Goal: Transaction & Acquisition: Register for event/course

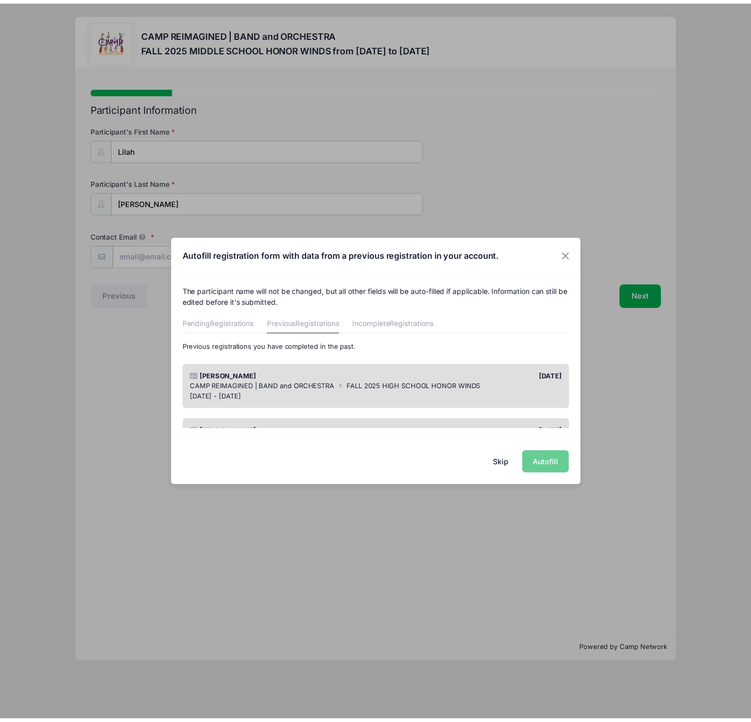
scroll to position [180, 0]
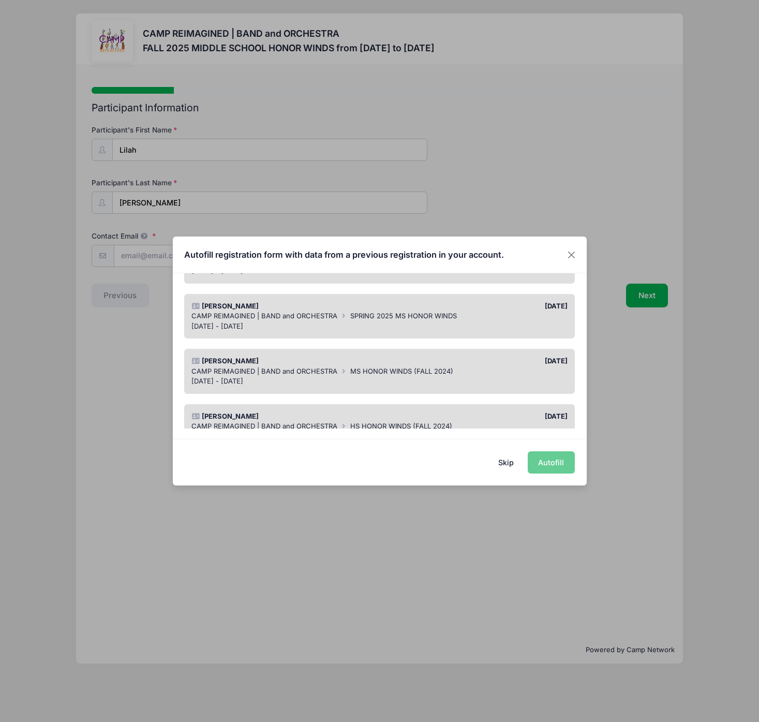
drag, startPoint x: 256, startPoint y: 316, endPoint x: 308, endPoint y: 345, distance: 59.8
click at [256, 316] on span "CAMP REIMAGINED | BAND and ORCHESTRA" at bounding box center [264, 316] width 146 height 8
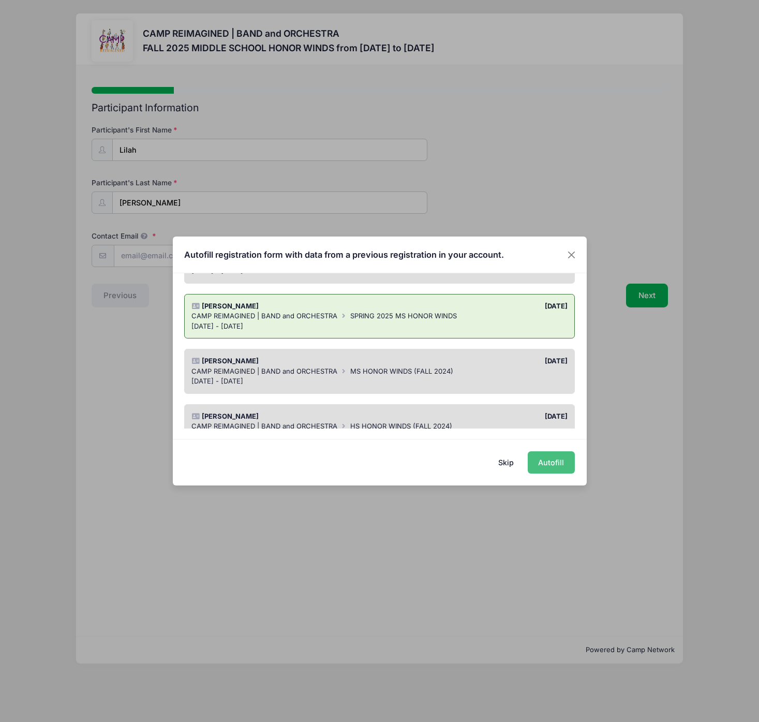
click at [550, 460] on button "Autofill" at bounding box center [551, 462] width 47 height 22
type input "[PERSON_NAME][EMAIL_ADDRESS][DOMAIN_NAME]"
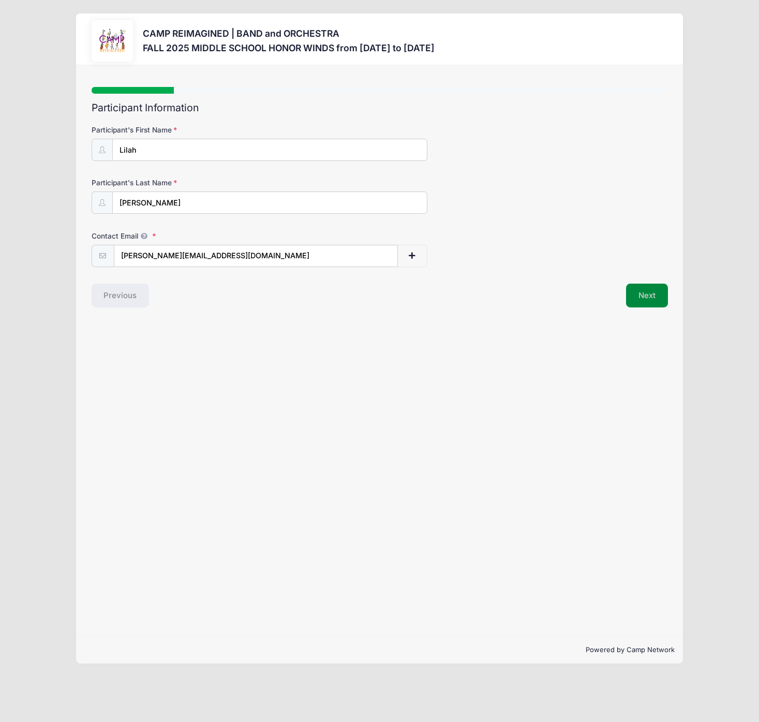
click at [647, 300] on button "Next" at bounding box center [647, 296] width 42 height 24
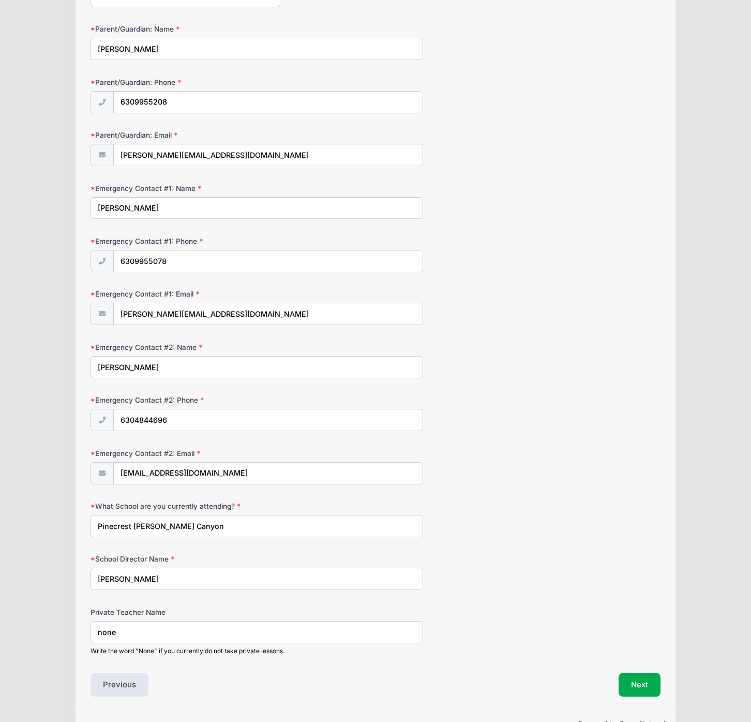
scroll to position [527, 0]
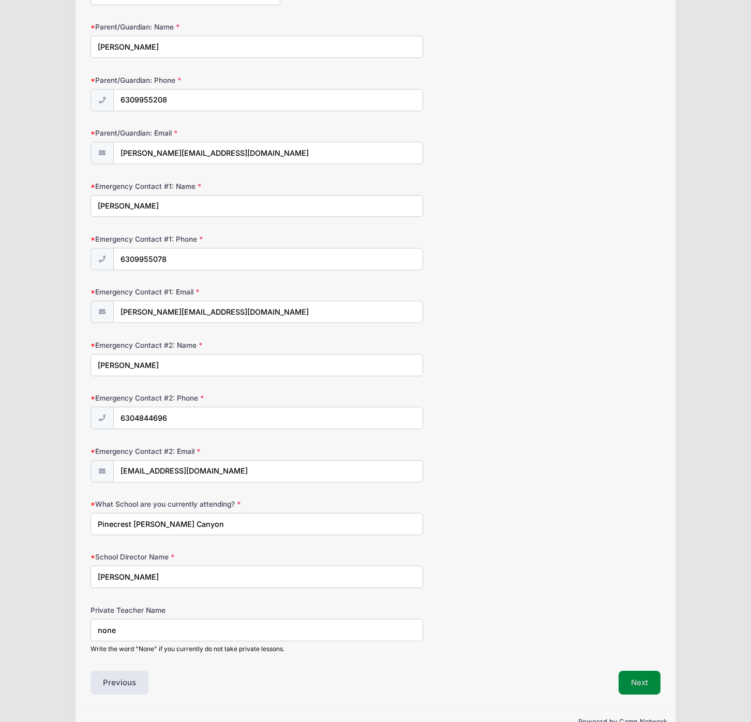
click at [656, 683] on button "Next" at bounding box center [640, 683] width 42 height 24
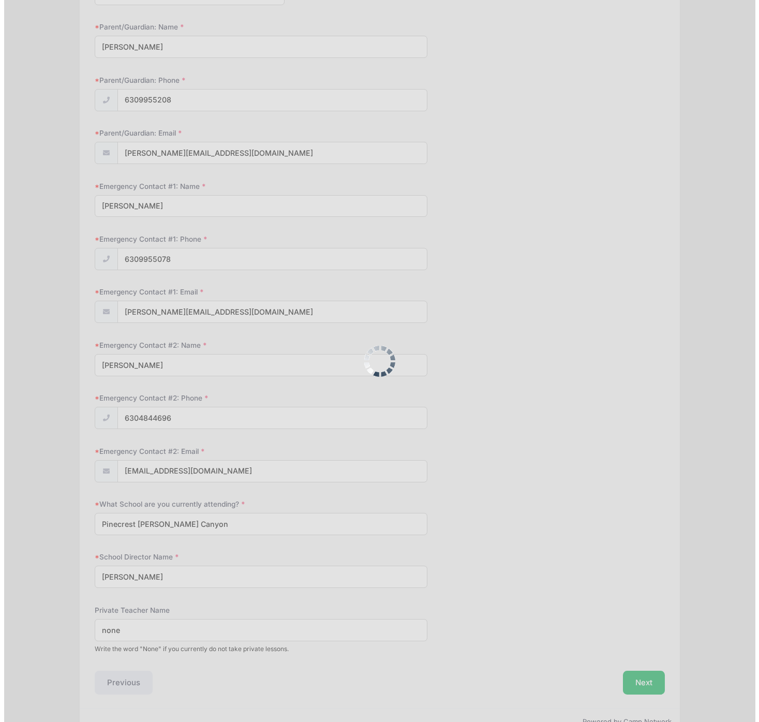
scroll to position [0, 0]
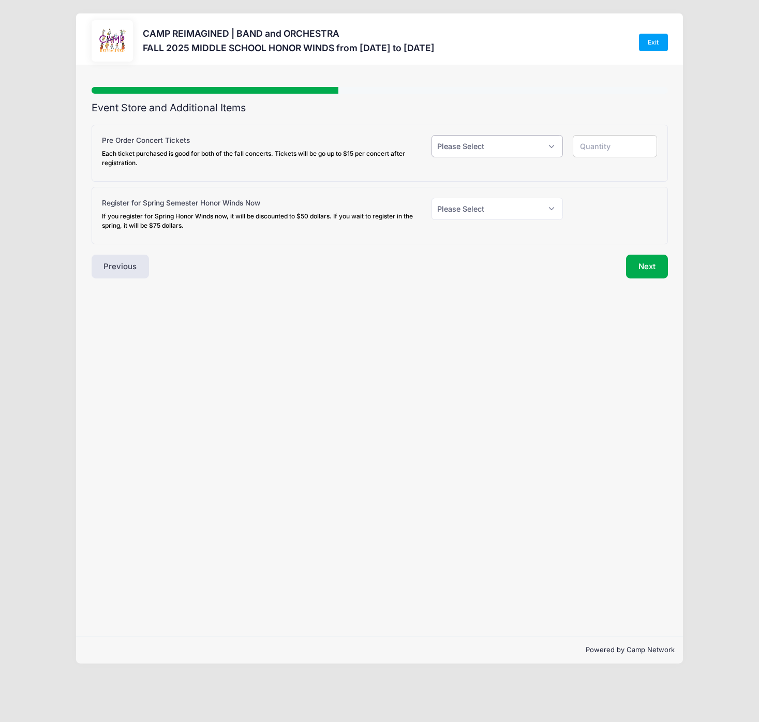
click at [490, 154] on select "Please Select Yes (+$18.00) No" at bounding box center [497, 146] width 131 height 22
click at [478, 144] on select "Please Select Yes (+$18.00) No" at bounding box center [497, 146] width 131 height 22
select select "0"
click at [432, 135] on select "Please Select Yes (+$18.00) No" at bounding box center [497, 146] width 131 height 22
click at [495, 216] on select "Please Select Yes (+$50.00) No" at bounding box center [497, 209] width 131 height 22
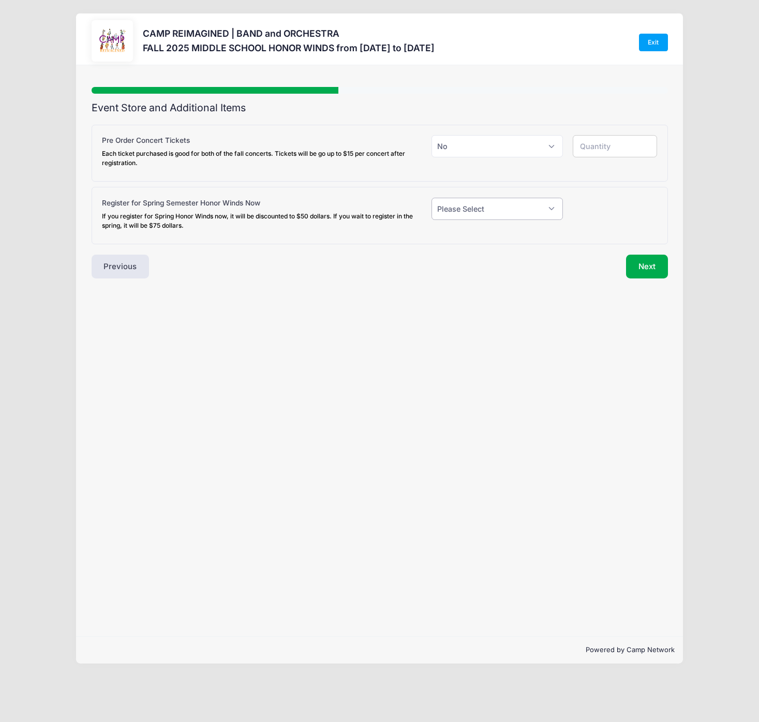
select select "1"
click at [432, 198] on select "Please Select Yes (+$50.00) No" at bounding box center [497, 209] width 131 height 22
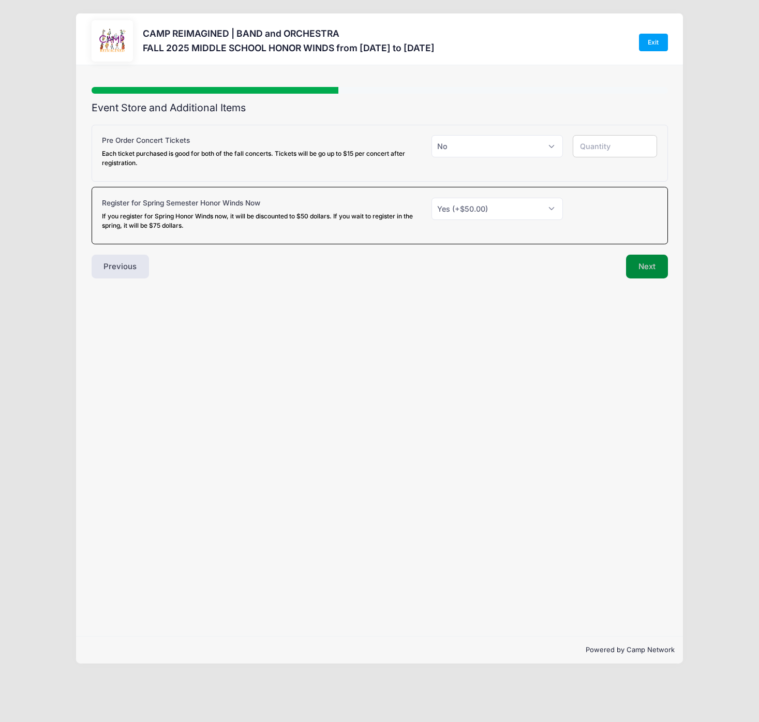
click at [653, 265] on button "Next" at bounding box center [647, 267] width 42 height 24
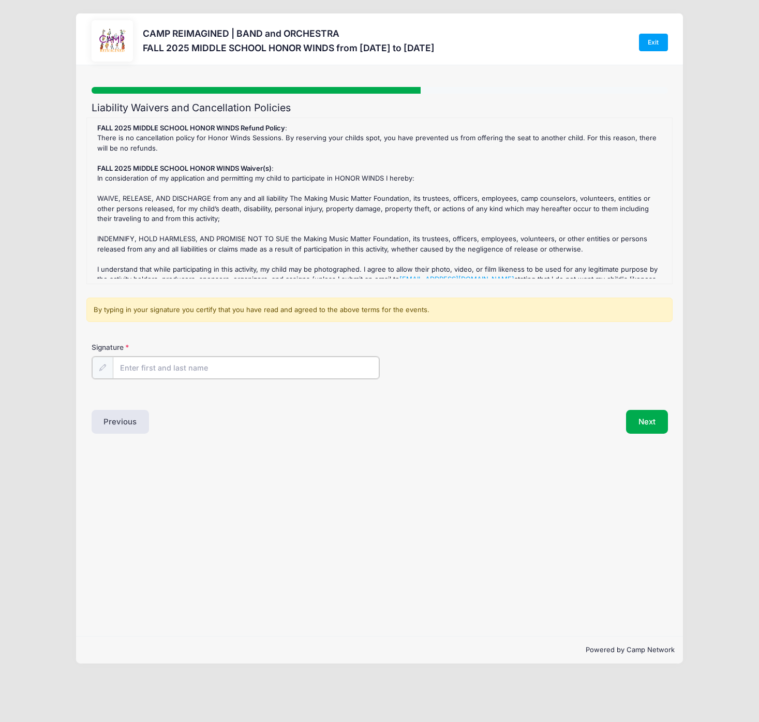
click at [174, 367] on input "Signature" at bounding box center [246, 368] width 267 height 22
type input "[PERSON_NAME]"
click at [397, 343] on div "Signature [PERSON_NAME]" at bounding box center [380, 360] width 577 height 36
click at [648, 417] on button "Next" at bounding box center [647, 421] width 42 height 24
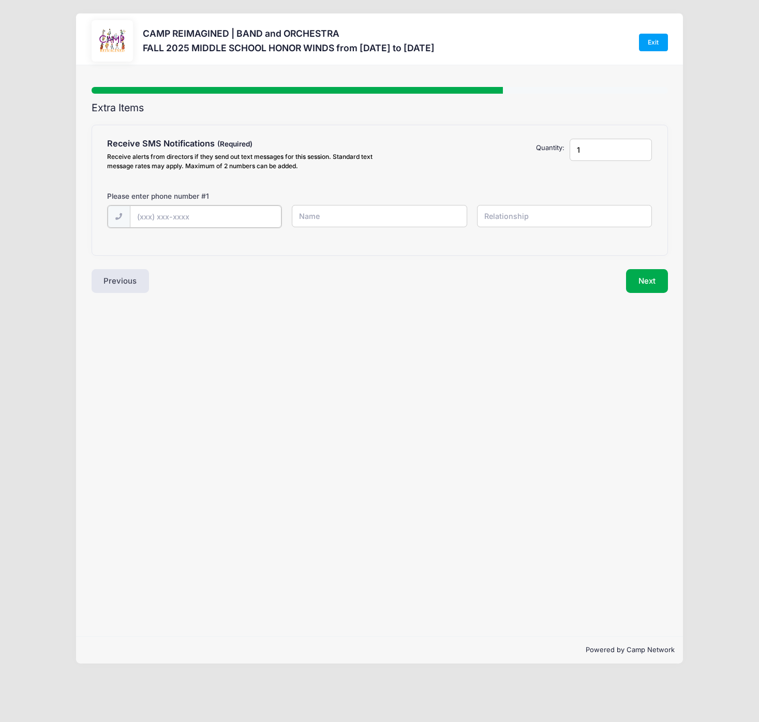
click at [0, 0] on input "text" at bounding box center [0, 0] width 0 height 0
type input "[PHONE_NUMBER]"
click at [344, 316] on div "Step 5 /7 Step 1 Step 2 Step 3 Policies Extra Items Donations Summary Participa…" at bounding box center [379, 350] width 607 height 571
click at [0, 0] on input "text" at bounding box center [0, 0] width 0 height 0
type input "[PERSON_NAME]"
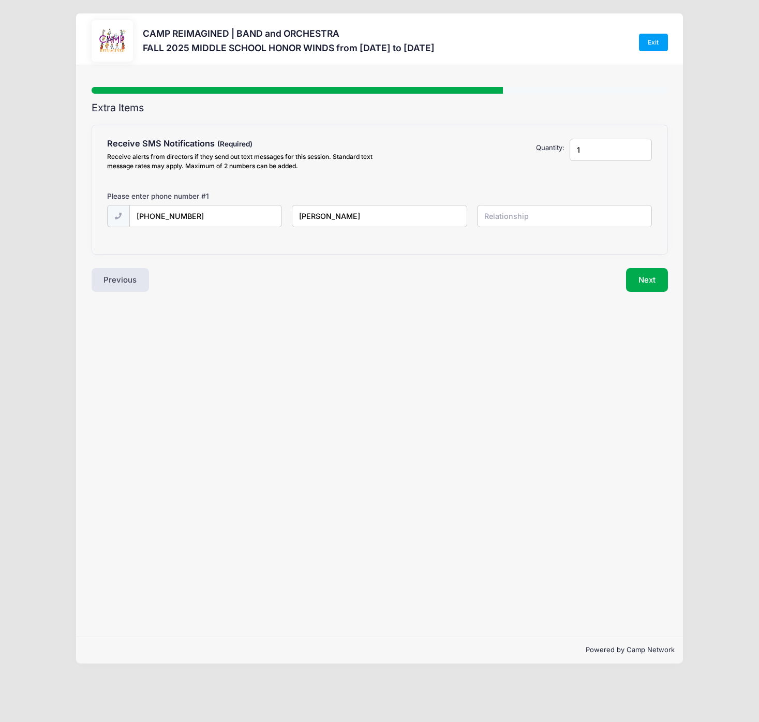
click at [567, 231] on div "[PHONE_NUMBER] [PERSON_NAME]" at bounding box center [379, 223] width 555 height 36
click at [0, 0] on input "text" at bounding box center [0, 0] width 0 height 0
type input "Parent"
click at [650, 285] on button "Next" at bounding box center [647, 280] width 42 height 24
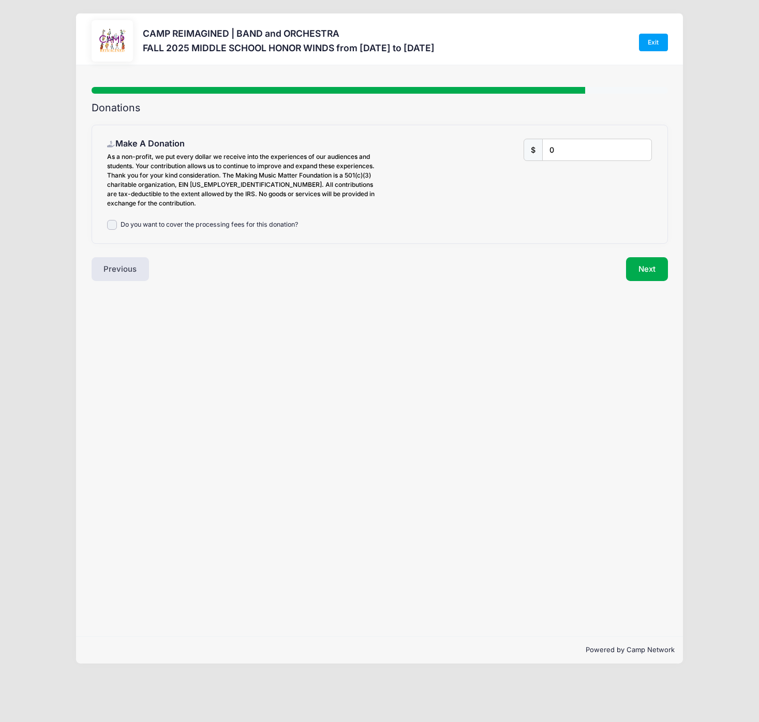
click at [237, 223] on label "Do you want to cover the processing fees for this donation?" at bounding box center [210, 225] width 178 height 10
click at [117, 223] on input "Do you want to cover the processing fees for this donation?" at bounding box center [112, 225] width 10 height 10
click at [265, 219] on div "Make A Donation As a non-profit, we put every dollar we receive into the experi…" at bounding box center [379, 185] width 545 height 92
click at [253, 226] on label "Do you want to cover the processing fees for this donation?" at bounding box center [210, 225] width 178 height 10
click at [117, 226] on input "Do you want to cover the processing fees for this donation?" at bounding box center [112, 225] width 10 height 10
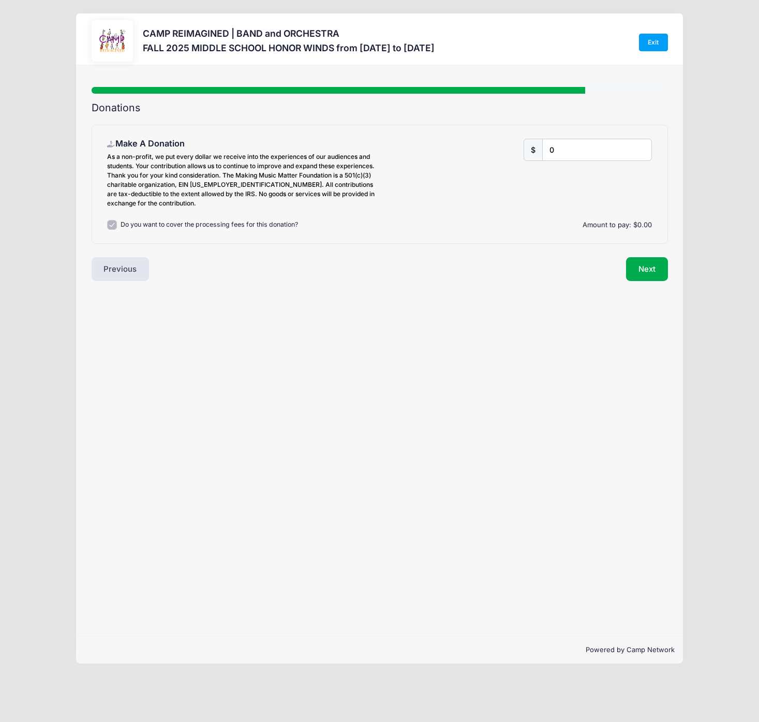
checkbox input "false"
click at [657, 267] on button "Next" at bounding box center [647, 269] width 42 height 24
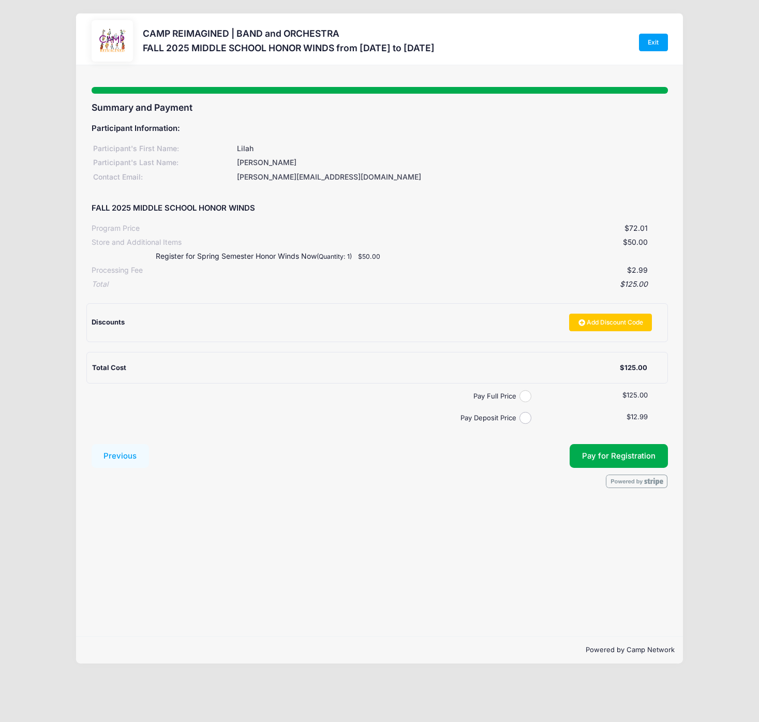
click at [525, 395] on input "Pay Full Price" at bounding box center [526, 396] width 12 height 12
radio input "true"
click at [613, 455] on span "Pay for Registration" at bounding box center [618, 455] width 73 height 9
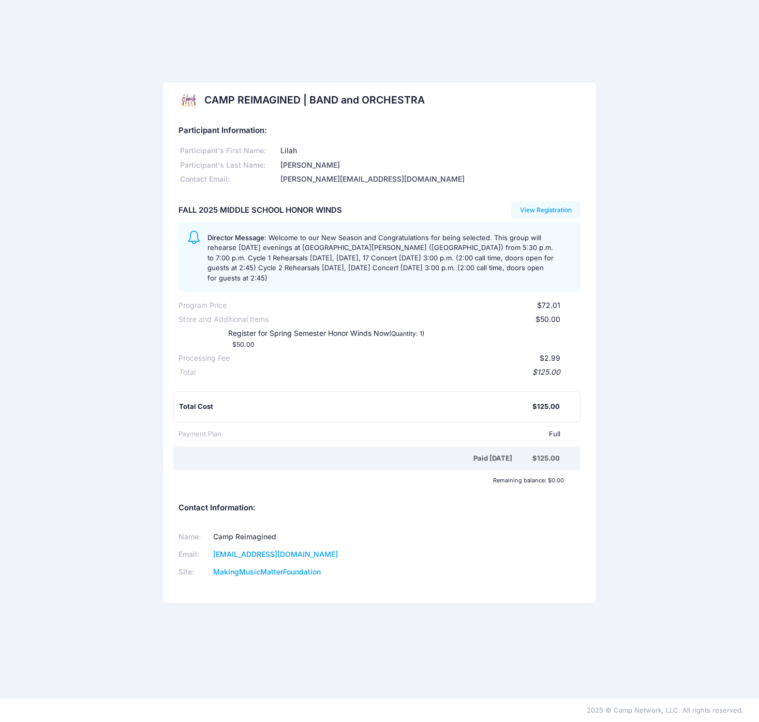
drag, startPoint x: 234, startPoint y: 235, endPoint x: 459, endPoint y: 275, distance: 228.2
click at [459, 275] on div "Director Message: Welcome to our New Season and Congratulations for being selec…" at bounding box center [390, 257] width 364 height 52
click at [277, 240] on span "Welcome to our New Season and Congratulations for being selected. This group wi…" at bounding box center [381, 257] width 346 height 49
drag, startPoint x: 270, startPoint y: 237, endPoint x: 461, endPoint y: 275, distance: 194.8
click at [461, 275] on div "Director Message: Welcome to our New Season and Congratulations for being selec…" at bounding box center [390, 257] width 364 height 52
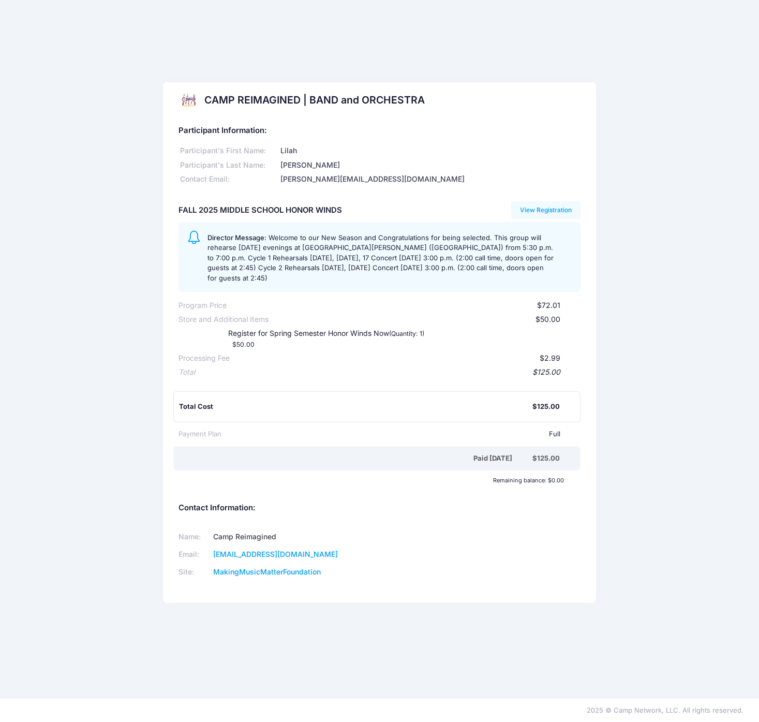
copy span "Welcome to our New Season and Congratulations for being selected. This group wi…"
click at [127, 180] on div "CAMP REIMAGINED | BAND and ORCHESTRA Participant Information: Participant's Fir…" at bounding box center [379, 349] width 759 height 534
